Goal: Navigation & Orientation: Find specific page/section

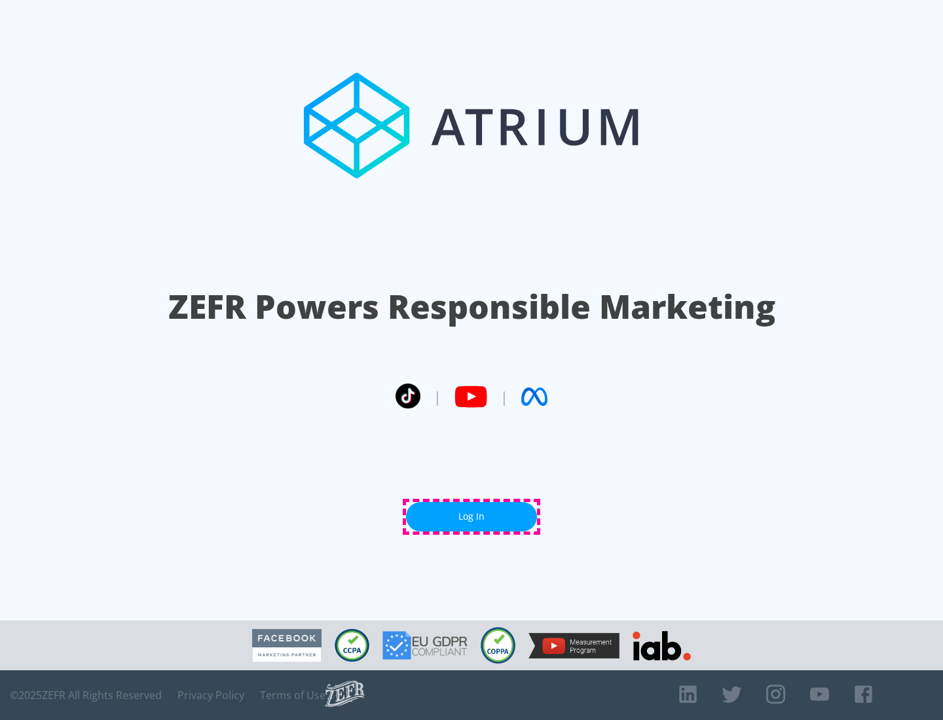
click at [471, 516] on link "Log In" at bounding box center [471, 516] width 131 height 29
